Goal: Book appointment/travel/reservation

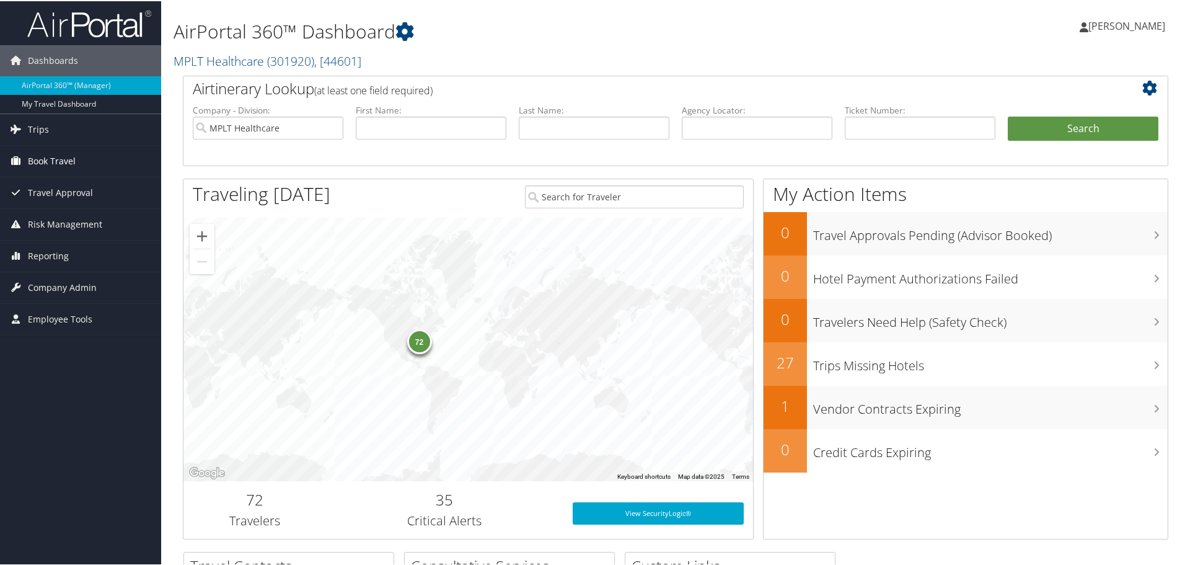
click at [68, 164] on span "Book Travel" at bounding box center [52, 159] width 48 height 31
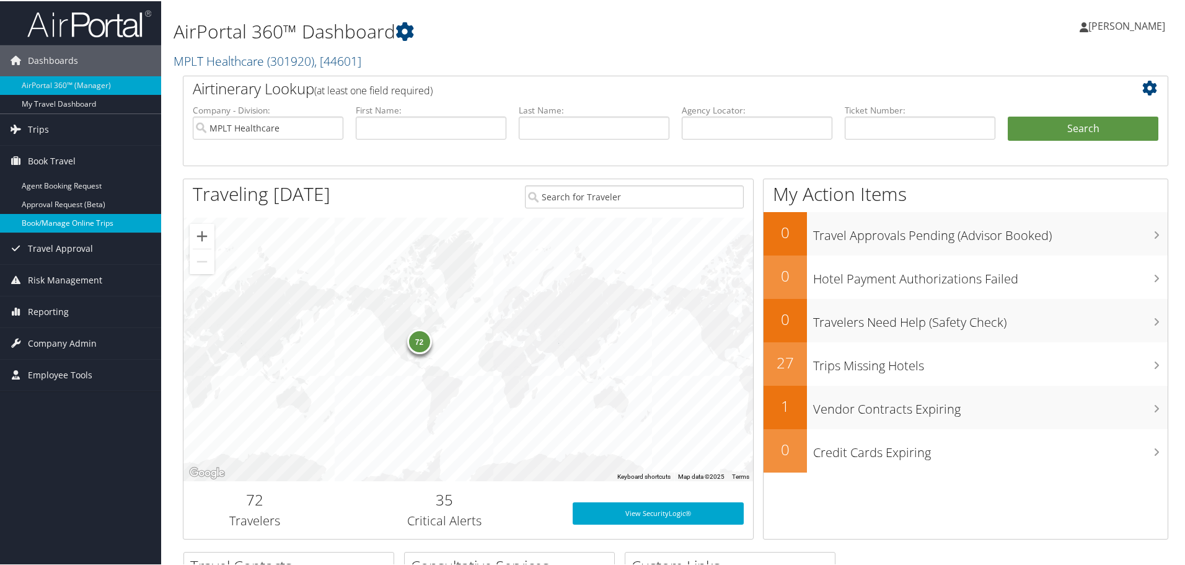
click at [27, 225] on link "Book/Manage Online Trips" at bounding box center [80, 222] width 161 height 19
